Goal: Information Seeking & Learning: Learn about a topic

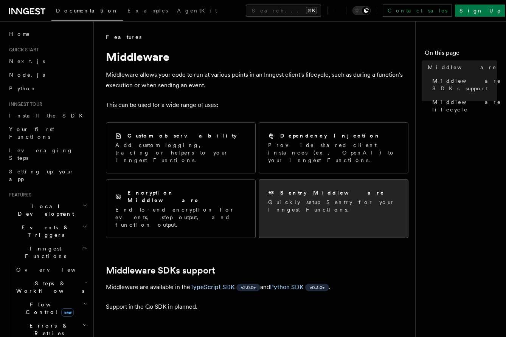
click at [283, 198] on p "Quickly setup Sentry for your Inngest Functions." at bounding box center [333, 205] width 131 height 15
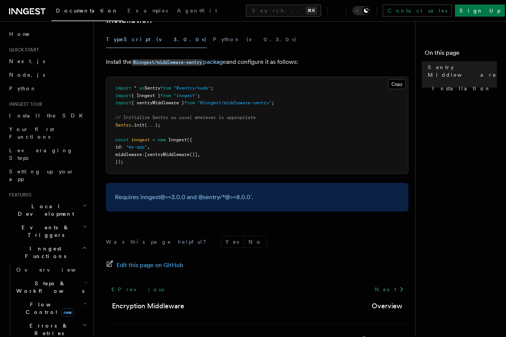
scroll to position [161, 0]
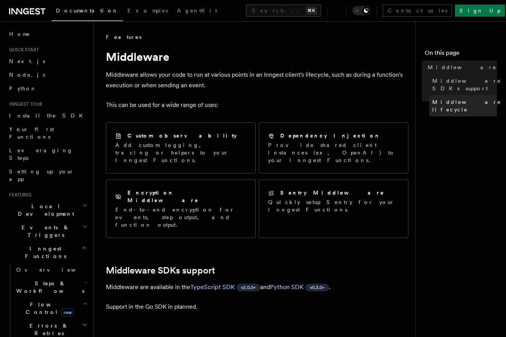
click at [462, 98] on span "Middleware lifecycle" at bounding box center [466, 105] width 69 height 15
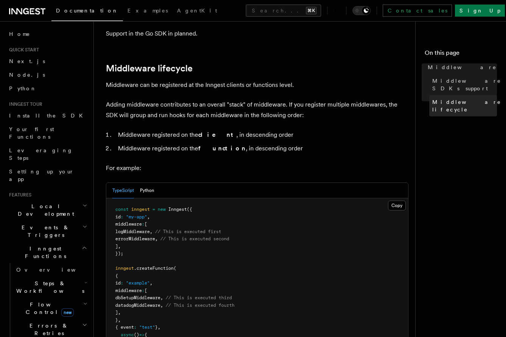
scroll to position [277, 0]
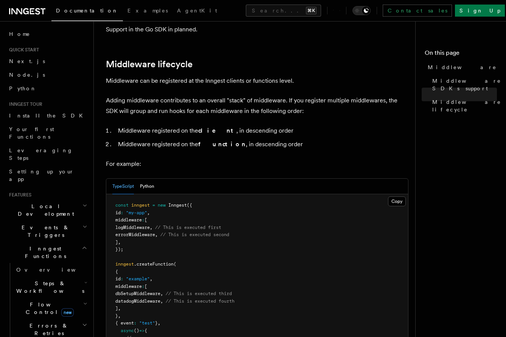
click at [257, 95] on p "Adding middleware contributes to an overall "stack" of middleware. If you regis…" at bounding box center [257, 105] width 302 height 21
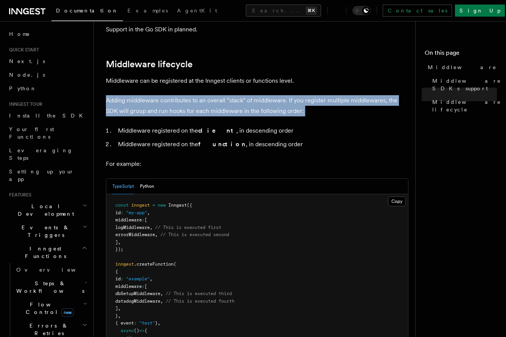
click at [257, 95] on p "Adding middleware contributes to an overall "stack" of middleware. If you regis…" at bounding box center [257, 105] width 302 height 21
click at [259, 95] on p "Adding middleware contributes to an overall "stack" of middleware. If you regis…" at bounding box center [257, 105] width 302 height 21
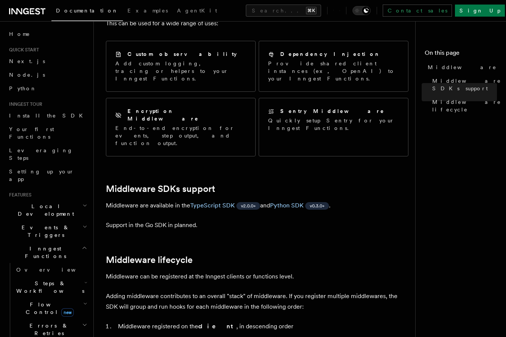
scroll to position [0, 0]
